Goal: Information Seeking & Learning: Learn about a topic

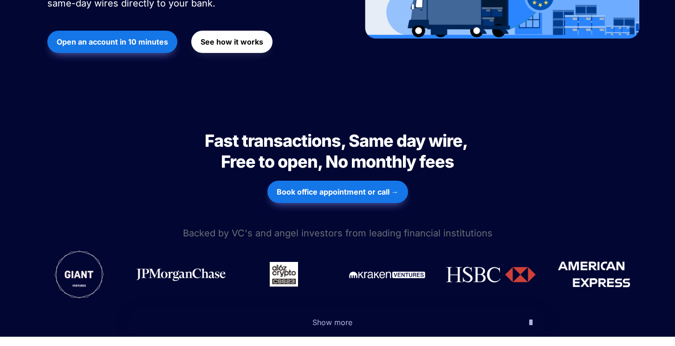
scroll to position [310, 0]
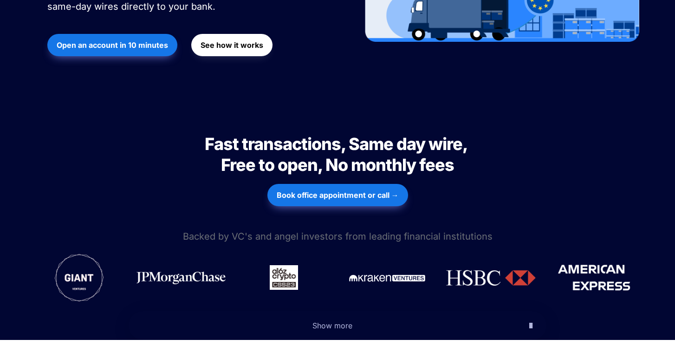
click at [319, 321] on span "Show more" at bounding box center [332, 325] width 40 height 9
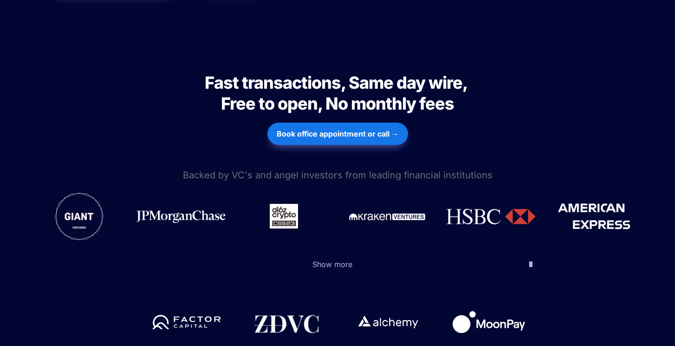
scroll to position [366, 0]
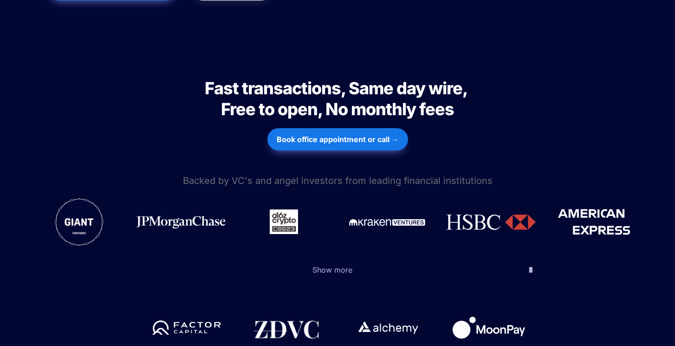
click at [318, 265] on span "Show more" at bounding box center [332, 269] width 40 height 9
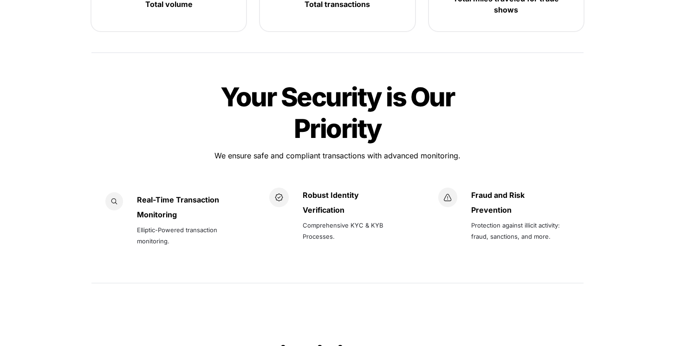
scroll to position [1343, 0]
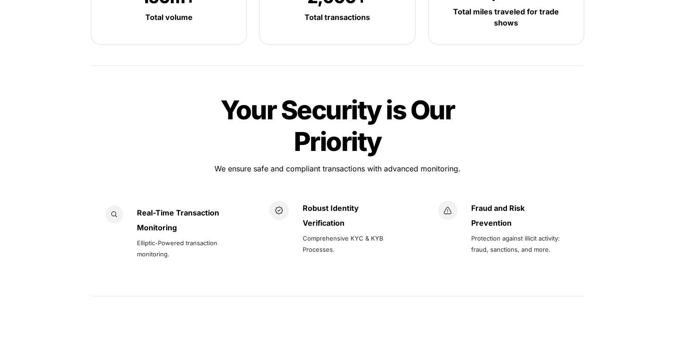
click at [320, 203] on strong "Robust Identity" at bounding box center [330, 207] width 56 height 9
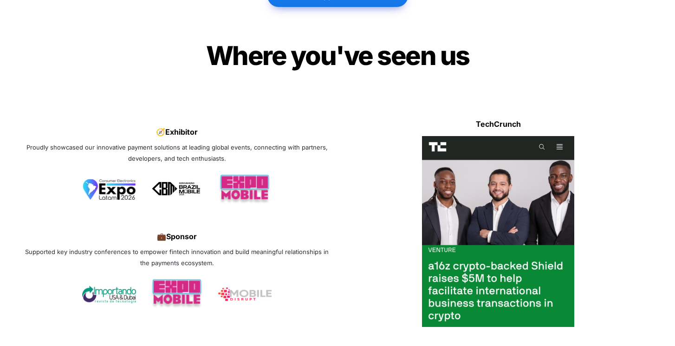
scroll to position [2809, 0]
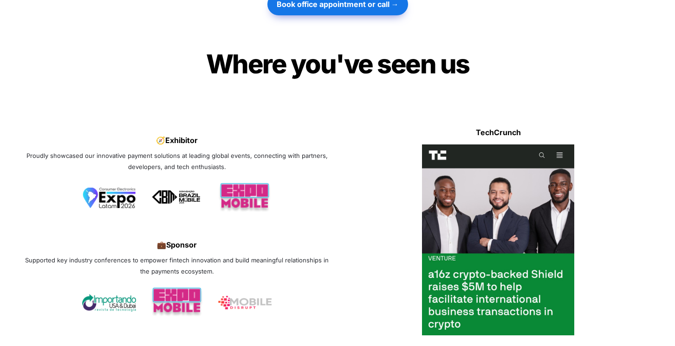
click at [505, 195] on img at bounding box center [498, 239] width 153 height 191
click at [503, 128] on strong "TechCrunch" at bounding box center [498, 132] width 45 height 9
click at [501, 145] on img at bounding box center [498, 239] width 153 height 191
click at [501, 187] on img at bounding box center [498, 239] width 153 height 191
click at [497, 231] on img at bounding box center [498, 239] width 153 height 191
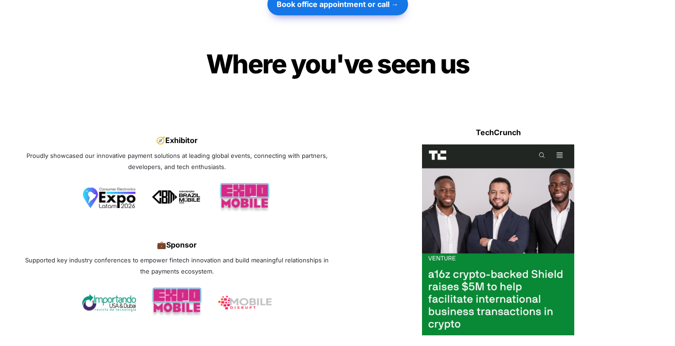
click at [494, 239] on img at bounding box center [498, 239] width 153 height 191
click at [495, 244] on img at bounding box center [498, 239] width 153 height 191
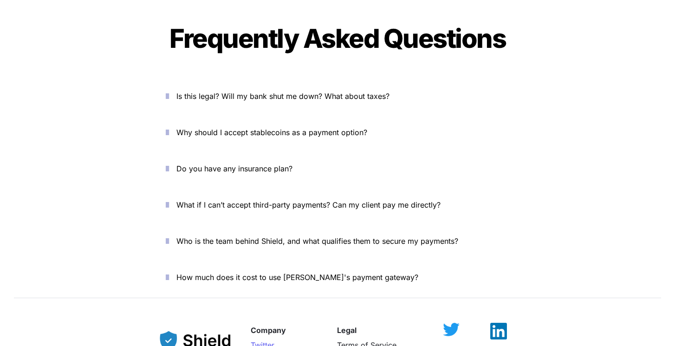
scroll to position [3205, 0]
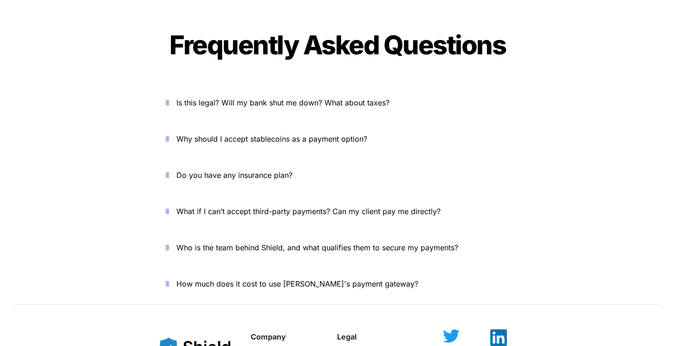
click at [312, 98] on span "Is this legal? Will my bank shut me down? What about taxes?" at bounding box center [282, 102] width 213 height 9
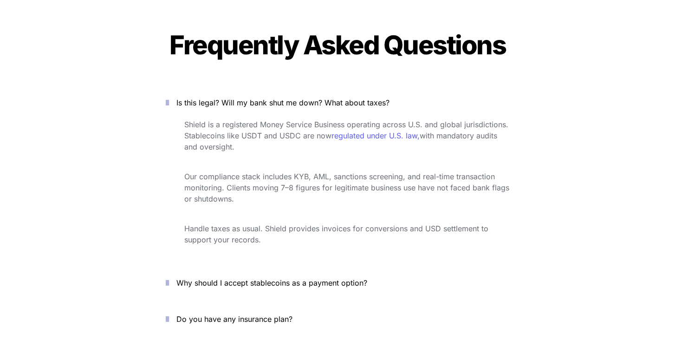
click at [312, 98] on span "Is this legal? Will my bank shut me down? What about taxes?" at bounding box center [282, 102] width 213 height 9
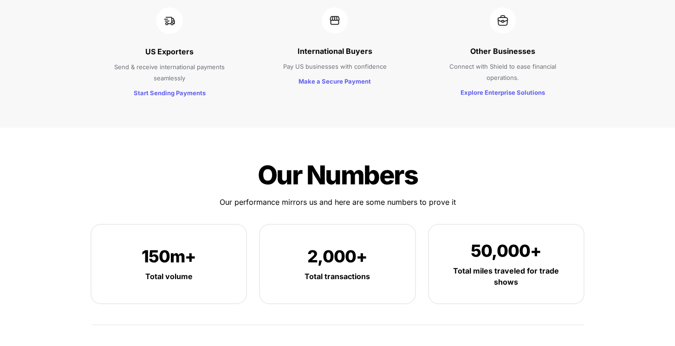
scroll to position [1097, 0]
